Goal: Information Seeking & Learning: Learn about a topic

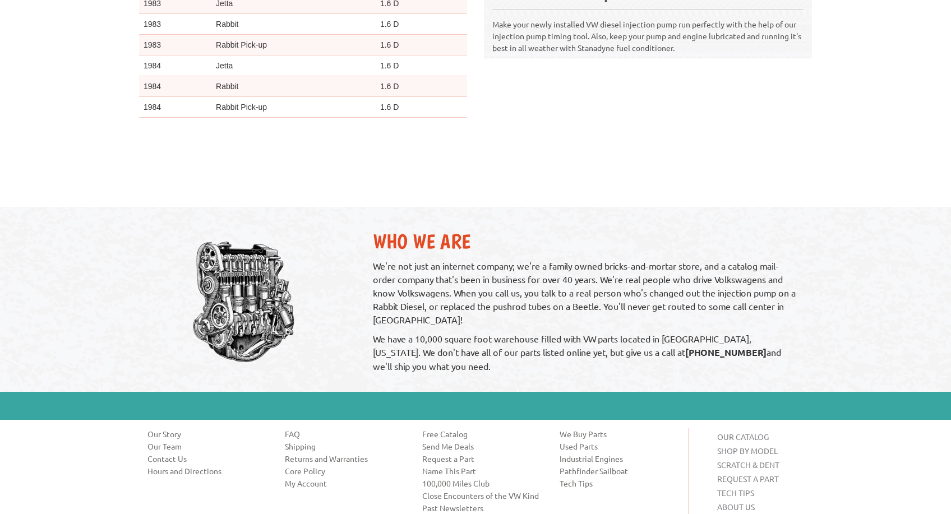
scroll to position [678, 0]
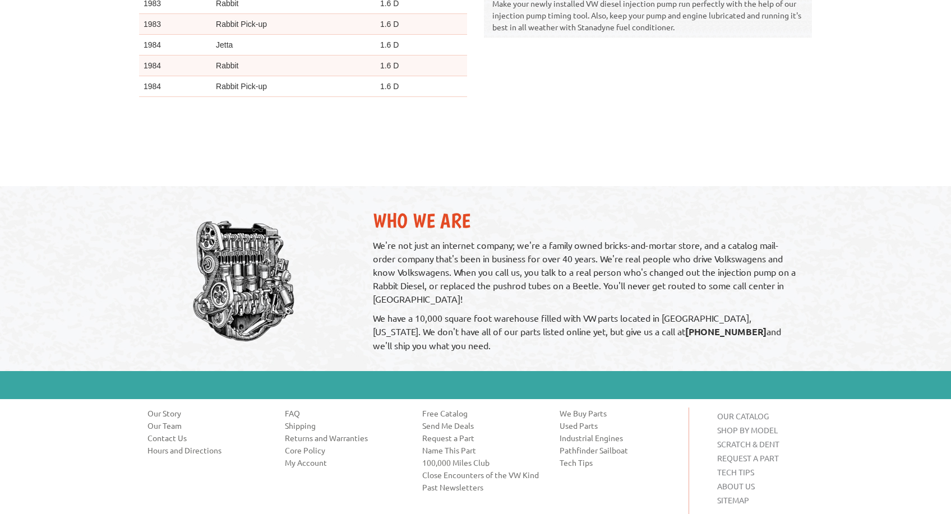
click at [447, 413] on link "Free Catalog" at bounding box center [482, 412] width 121 height 11
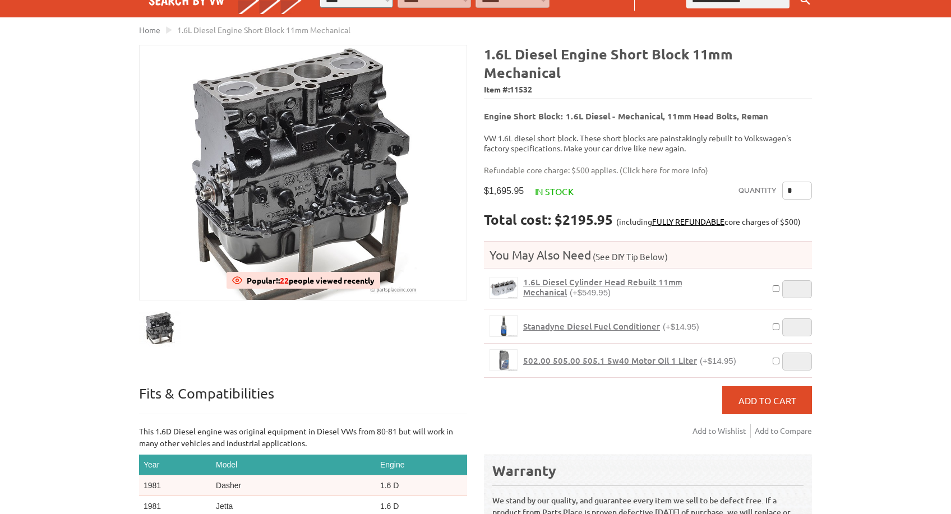
scroll to position [105, 0]
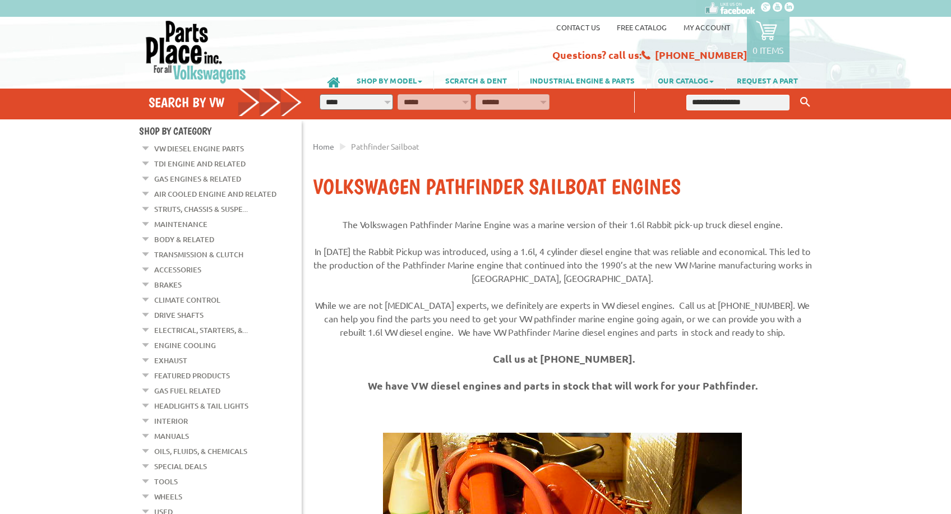
click at [226, 147] on link "VW Diesel Engine Parts" at bounding box center [199, 148] width 90 height 15
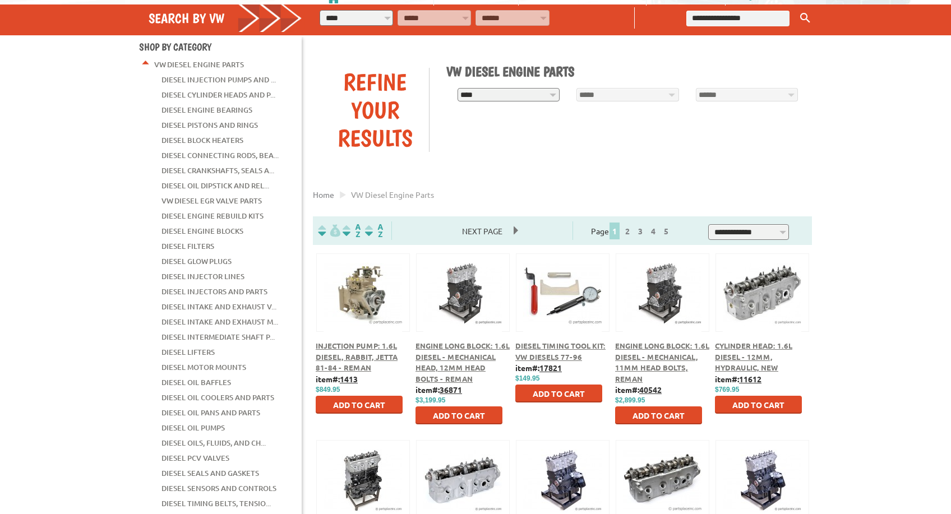
scroll to position [83, 0]
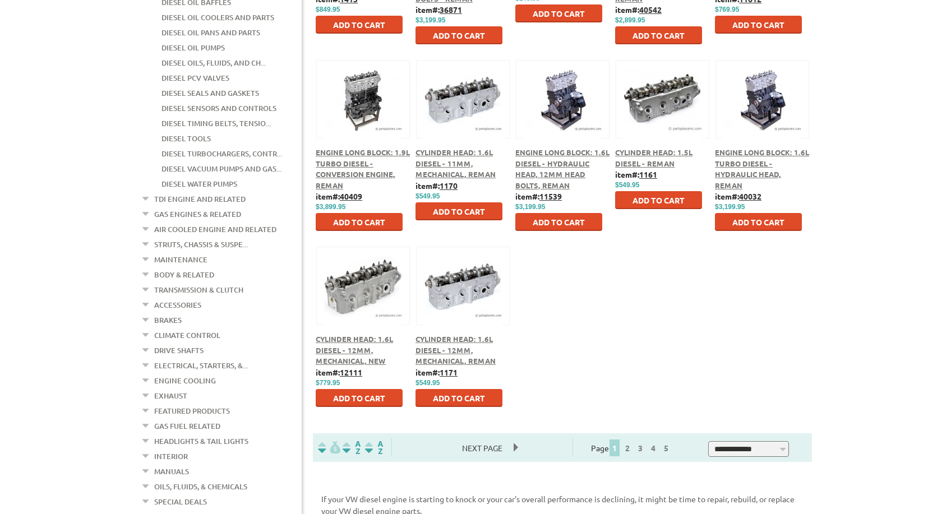
scroll to position [467, 0]
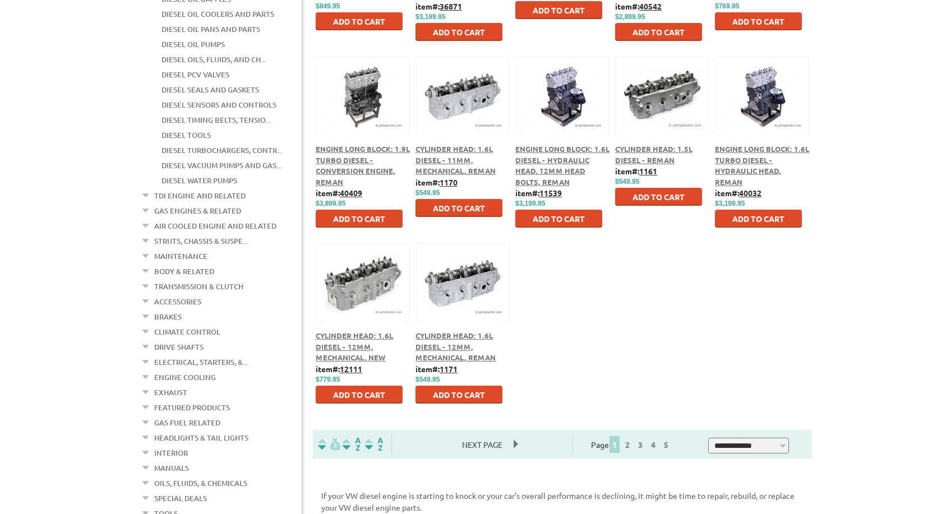
click at [744, 156] on span "Engine Long Block: 1.6L Turbo Diesel - Hydraulic Head, Reman" at bounding box center [762, 165] width 94 height 43
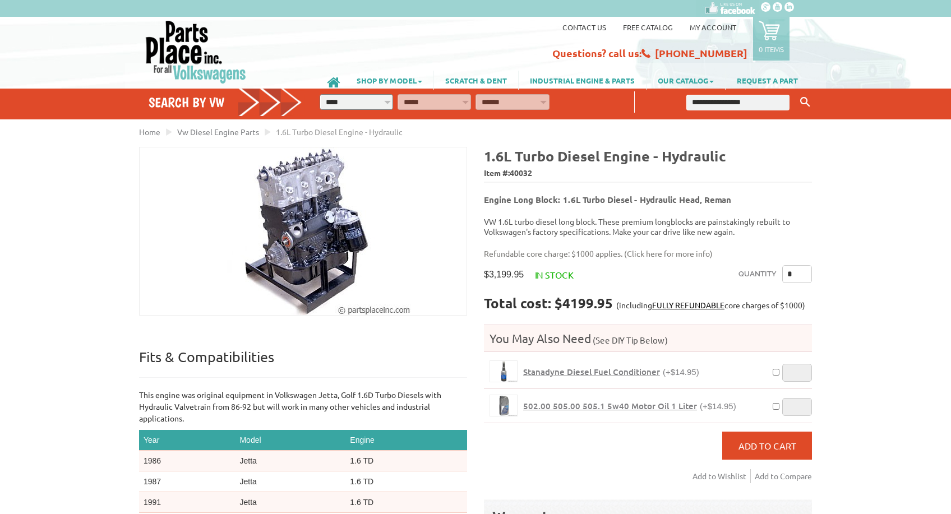
click at [347, 202] on img at bounding box center [303, 231] width 215 height 168
click at [400, 340] on div "1.6L Turbo Diesel Engine - Hydraulic Popular!: 32 people viewed recently Trendi…" at bounding box center [307, 456] width 336 height 619
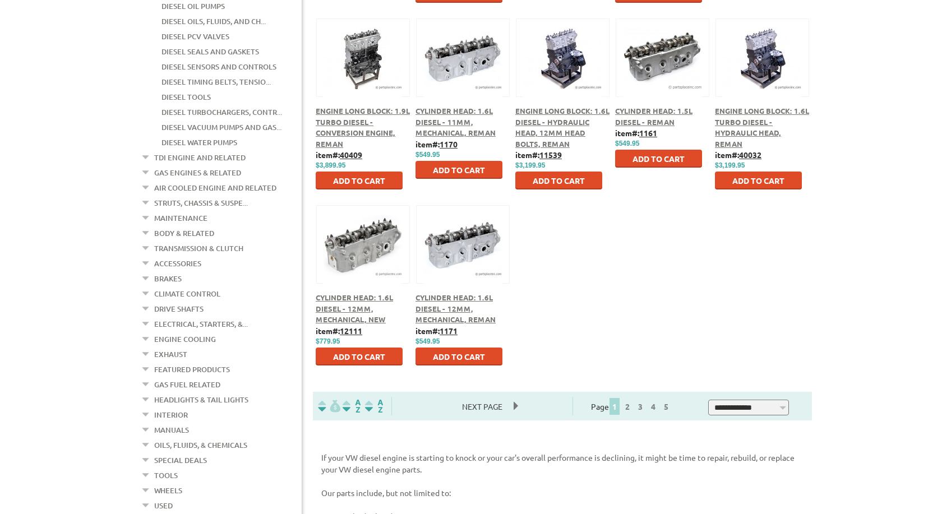
scroll to position [562, 0]
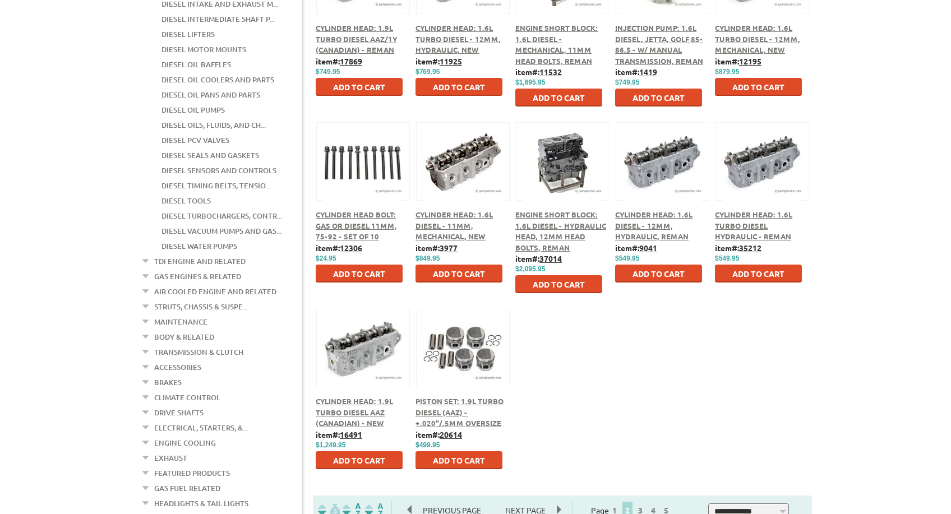
scroll to position [402, 0]
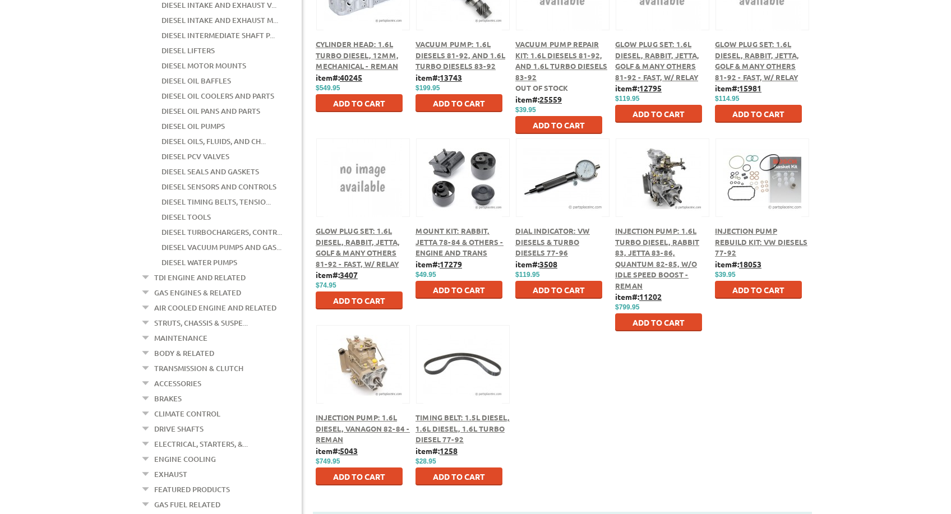
scroll to position [387, 0]
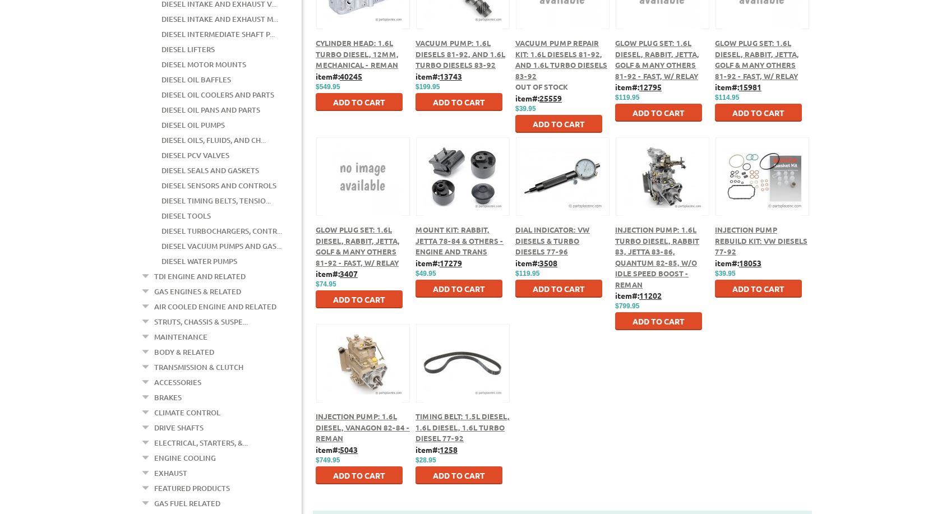
click at [670, 242] on span "Injection Pump: 1.6L Turbo Diesel, Rabbit 83, Jetta 83-86, Quantum 82-85, w/o I…" at bounding box center [657, 257] width 84 height 64
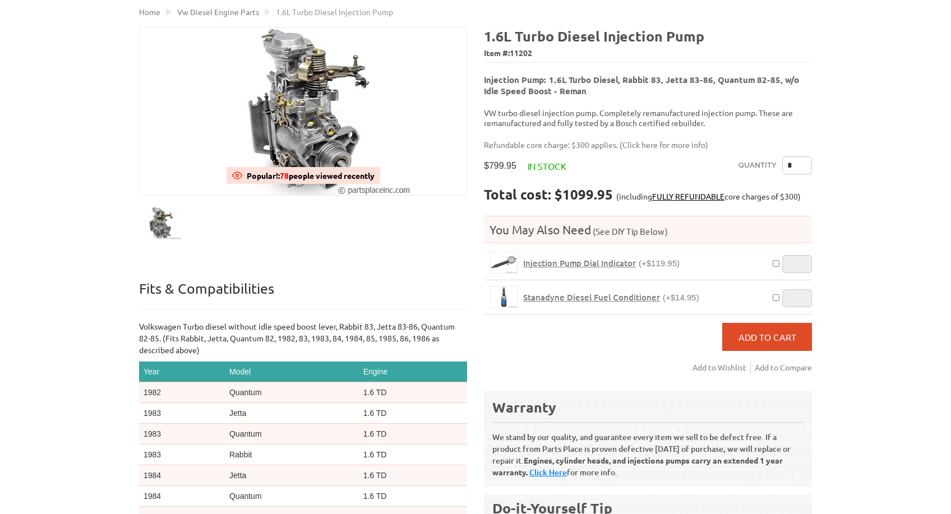
scroll to position [216, 0]
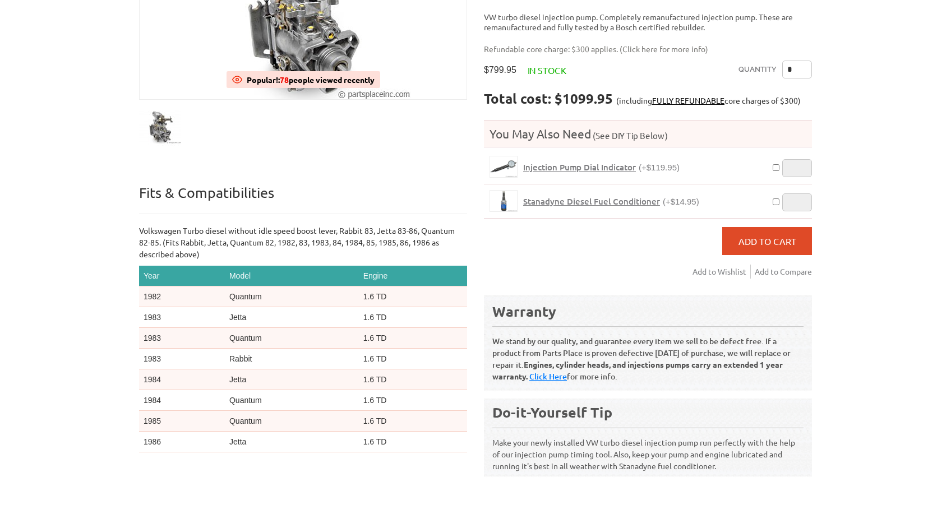
click at [655, 258] on div "Quantity * Total cost: $1099.95 (including FULLY REFUNDABLE core charges of $30…" at bounding box center [648, 172] width 328 height 222
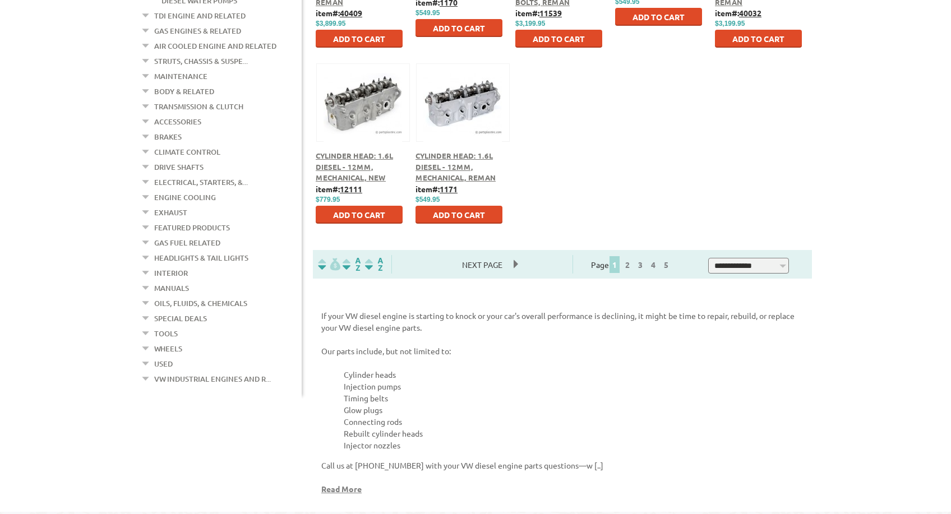
scroll to position [785, 0]
